Goal: Find contact information: Find contact information

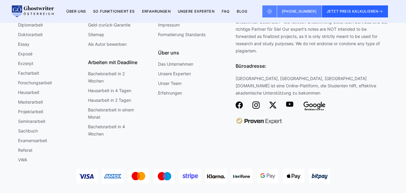
click at [239, 101] on img at bounding box center [239, 104] width 7 height 7
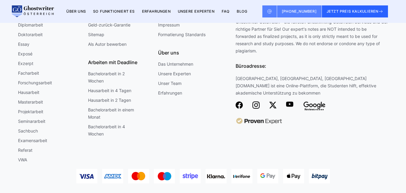
click at [239, 101] on img at bounding box center [239, 104] width 7 height 7
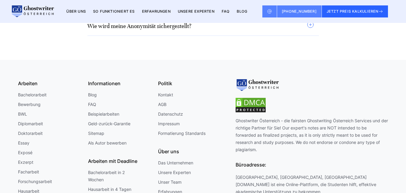
scroll to position [4347, 0]
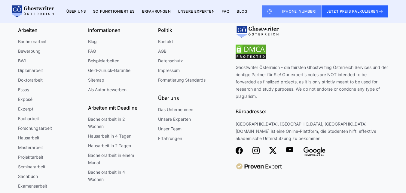
click at [239, 147] on img at bounding box center [239, 150] width 7 height 7
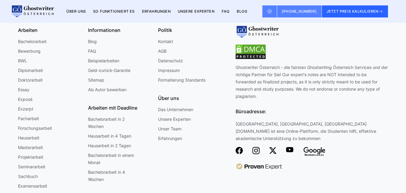
click at [239, 147] on img at bounding box center [239, 150] width 7 height 7
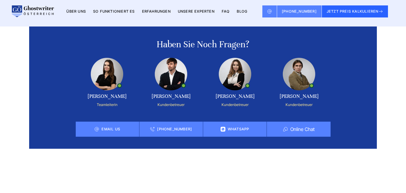
scroll to position [3945, 0]
